Goal: Task Accomplishment & Management: Manage account settings

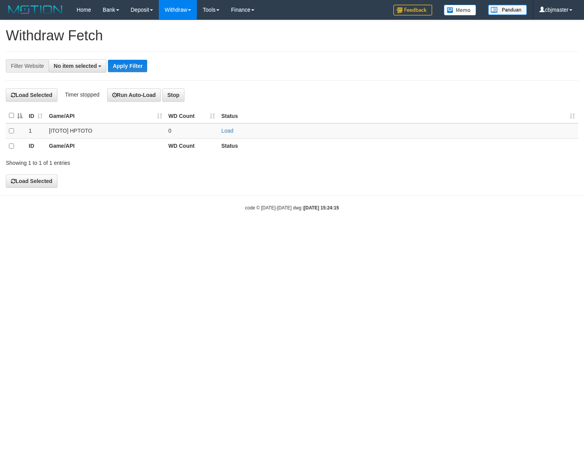
select select
drag, startPoint x: 558, startPoint y: 12, endPoint x: 554, endPoint y: 16, distance: 6.0
click at [558, 12] on link "cbjmaster" at bounding box center [555, 9] width 45 height 19
click at [549, 12] on link "cbjmaster" at bounding box center [555, 9] width 45 height 19
click at [548, 13] on link "cbjmaster" at bounding box center [555, 9] width 45 height 19
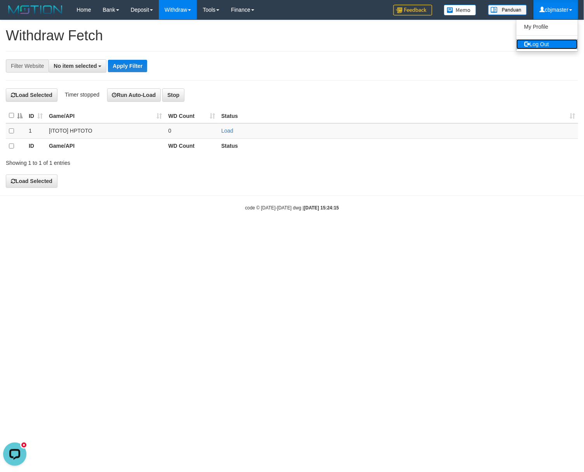
click at [535, 47] on link "Log Out" at bounding box center [546, 44] width 61 height 10
